Goal: Navigation & Orientation: Find specific page/section

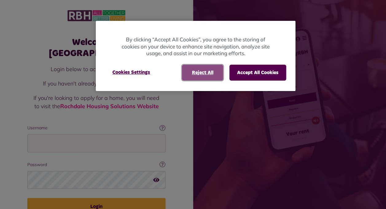
click at [205, 69] on button "Reject All" at bounding box center [202, 73] width 41 height 16
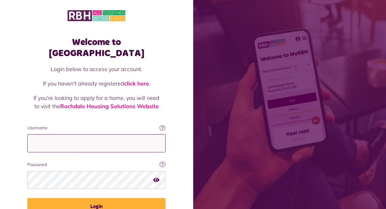
click at [87, 136] on input "Username" at bounding box center [96, 143] width 138 height 18
type input "**********"
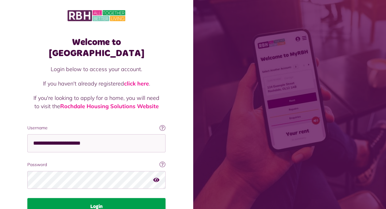
click at [82, 199] on button "Login" at bounding box center [96, 206] width 138 height 17
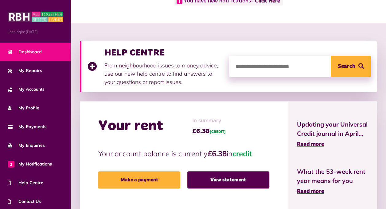
scroll to position [61, 0]
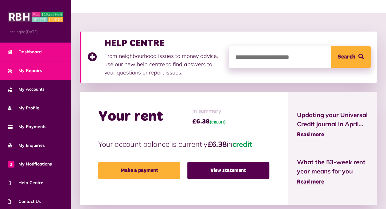
click at [32, 70] on span "My Repairs" at bounding box center [25, 70] width 34 height 6
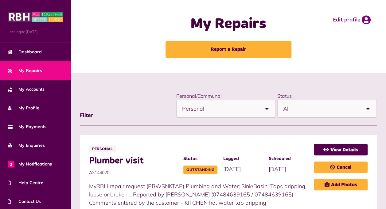
scroll to position [31, 0]
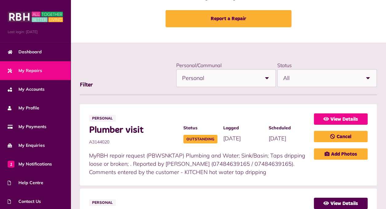
click at [338, 119] on link "View Details" at bounding box center [341, 119] width 54 height 11
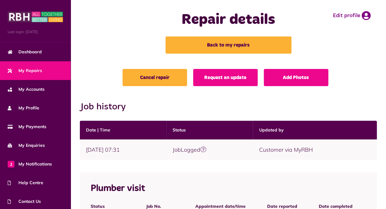
scroll to position [2, 0]
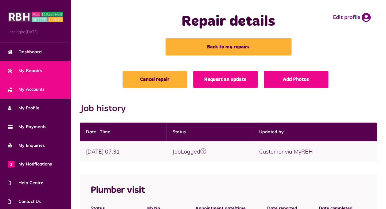
click at [29, 89] on span "My Accounts" at bounding box center [26, 89] width 37 height 6
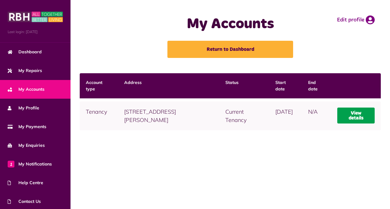
click at [357, 116] on link "View details" at bounding box center [355, 116] width 37 height 16
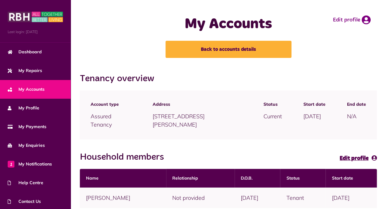
scroll to position [31, 0]
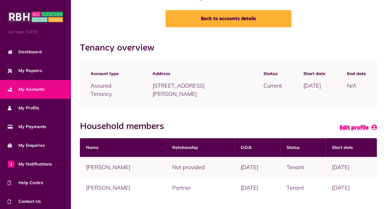
click at [348, 128] on span "Edit profile" at bounding box center [353, 128] width 29 height 6
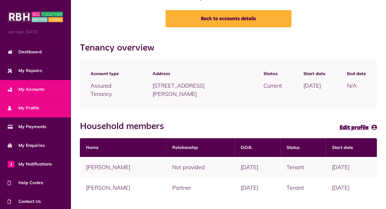
click at [26, 107] on span "My Profile" at bounding box center [24, 108] width 32 height 6
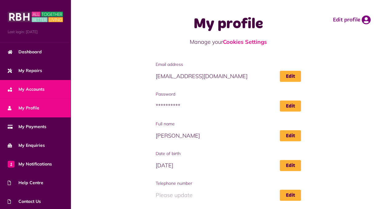
click at [33, 90] on span "My Accounts" at bounding box center [26, 89] width 37 height 6
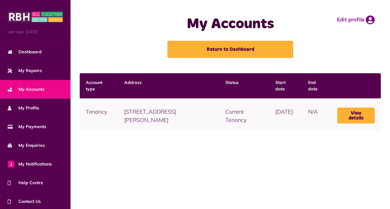
click at [125, 112] on td "9 Tonge Court, Middleton, M24 2JY" at bounding box center [168, 116] width 101 height 29
click at [126, 111] on td "9 Tonge Court, Middleton, M24 2JY" at bounding box center [168, 116] width 101 height 29
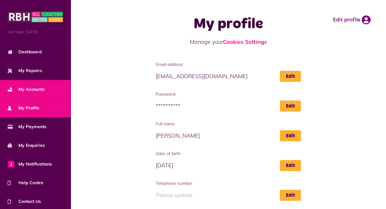
click at [32, 90] on span "My Accounts" at bounding box center [26, 89] width 37 height 6
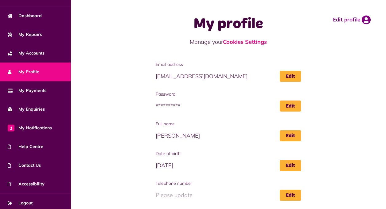
scroll to position [39, 0]
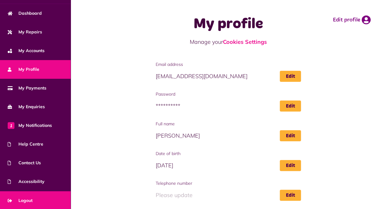
click at [29, 199] on span "Logout" at bounding box center [20, 201] width 25 height 6
